Goal: Information Seeking & Learning: Learn about a topic

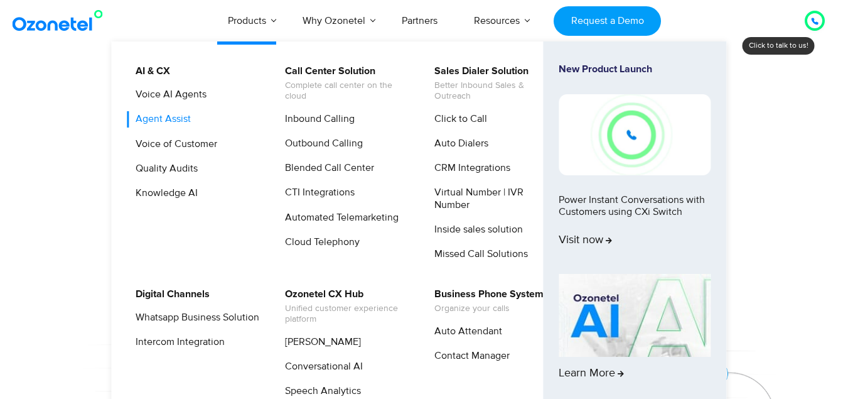
click at [160, 119] on link "Agent Assist" at bounding box center [159, 119] width 65 height 16
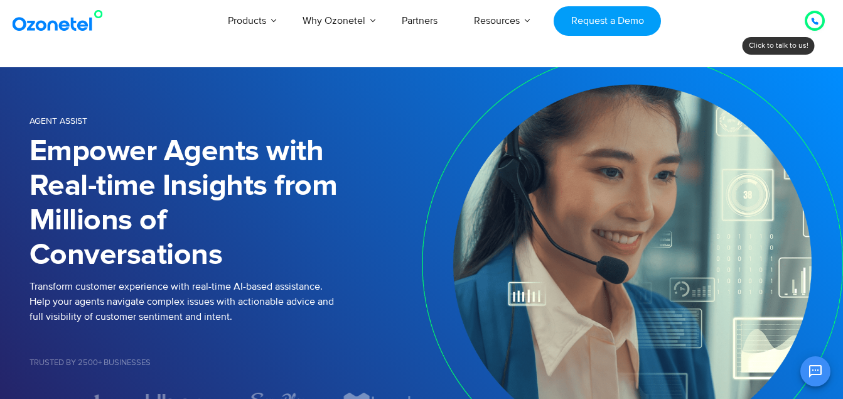
click at [815, 16] on div at bounding box center [815, 20] width 8 height 15
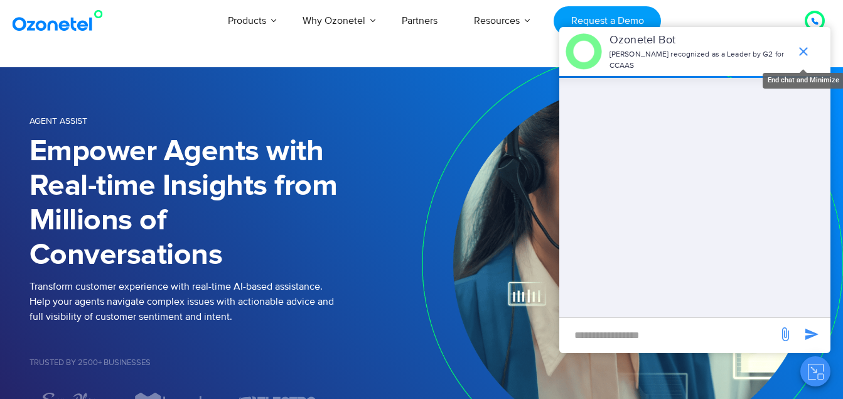
click at [815, 43] on span "end chat or minimize" at bounding box center [803, 51] width 25 height 25
